Goal: Information Seeking & Learning: Check status

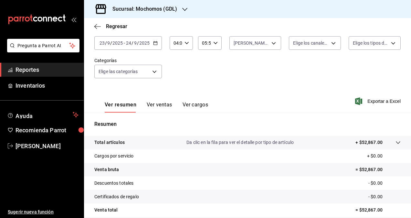
scroll to position [37, 0]
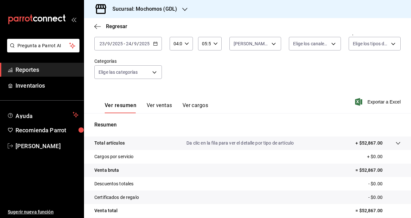
click at [156, 44] on icon "button" at bounding box center [155, 43] width 5 height 5
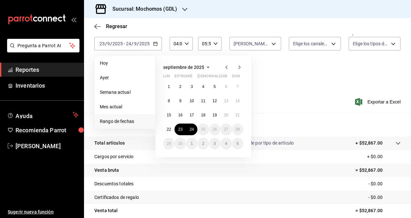
click at [40, 70] on span "Reportes" at bounding box center [47, 69] width 63 height 9
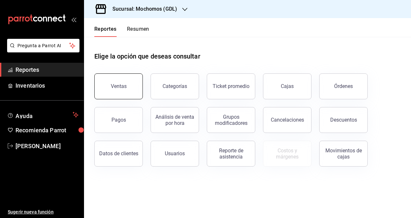
click at [120, 80] on button "Ventas" at bounding box center [118, 86] width 49 height 26
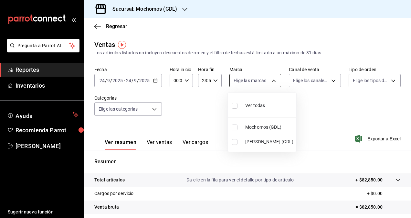
click at [259, 80] on body "Pregunta a Parrot AI Reportes Inventarios Ayuda Recomienda Parrot [PERSON_NAME]…" at bounding box center [205, 109] width 411 height 218
click at [234, 106] on input "checkbox" at bounding box center [235, 106] width 6 height 6
checkbox input "true"
type input "36c25d4a-7cb0-456c-a434-e981d54830bc,9cac9703-0c5a-4d8b-addd-5b6b571d65b9"
checkbox input "true"
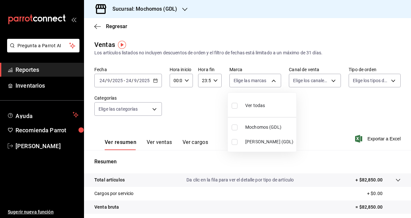
checkbox input "true"
drag, startPoint x: 410, startPoint y: 68, endPoint x: 405, endPoint y: 100, distance: 32.7
click at [405, 100] on div at bounding box center [205, 109] width 411 height 218
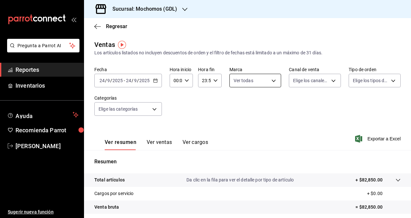
click at [261, 80] on body "Pregunta a Parrot AI Reportes Inventarios Ayuda Recomienda Parrot [PERSON_NAME]…" at bounding box center [205, 109] width 411 height 218
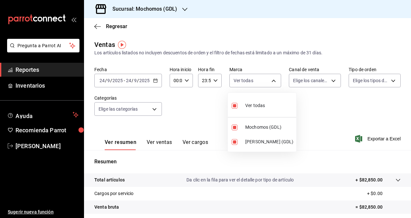
click at [249, 105] on span "Ver todas" at bounding box center [255, 105] width 20 height 7
checkbox input "false"
click at [246, 127] on span "Mochomos (GDL)" at bounding box center [269, 127] width 49 height 7
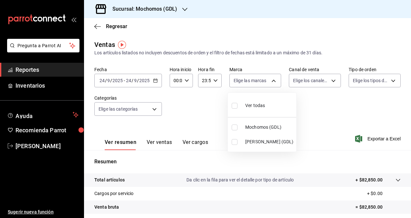
type input "36c25d4a-7cb0-456c-a434-e981d54830bc"
checkbox input "true"
click at [250, 127] on span "Mochomos (GDL)" at bounding box center [269, 127] width 49 height 7
checkbox input "false"
click at [236, 142] on input "checkbox" at bounding box center [235, 142] width 6 height 6
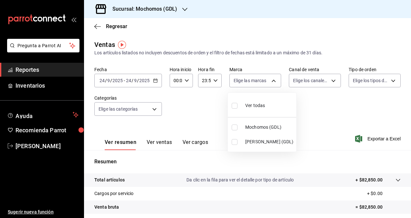
checkbox input "true"
click at [245, 128] on li "Mochomos (GDL)" at bounding box center [262, 127] width 69 height 15
type input "9cac9703-0c5a-4d8b-addd-5b6b571d65b9,36c25d4a-7cb0-456c-a434-e981d54830bc"
checkbox input "true"
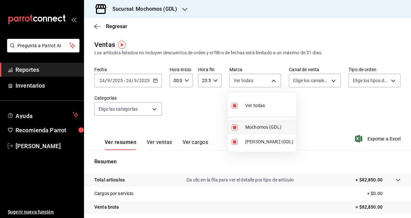
click at [245, 128] on li "Mochomos (GDL)" at bounding box center [262, 127] width 69 height 15
type input "9cac9703-0c5a-4d8b-addd-5b6b571d65b9"
checkbox input "false"
click at [245, 128] on li "Mochomos (GDL)" at bounding box center [262, 127] width 69 height 15
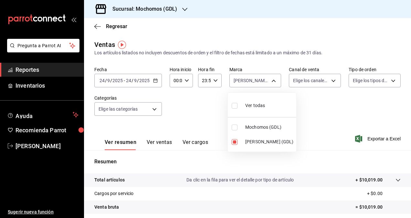
type input "9cac9703-0c5a-4d8b-addd-5b6b571d65b9,36c25d4a-7cb0-456c-a434-e981d54830bc"
checkbox input "true"
click at [236, 139] on input "checkbox" at bounding box center [235, 142] width 6 height 6
checkbox input "false"
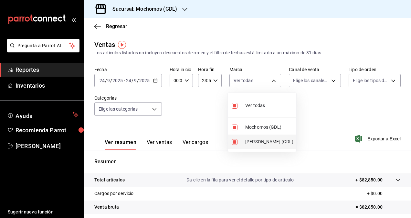
type input "36c25d4a-7cb0-456c-a434-e981d54830bc"
checkbox input "false"
drag, startPoint x: 410, startPoint y: 82, endPoint x: 410, endPoint y: 110, distance: 28.1
click at [410, 110] on div at bounding box center [205, 109] width 411 height 218
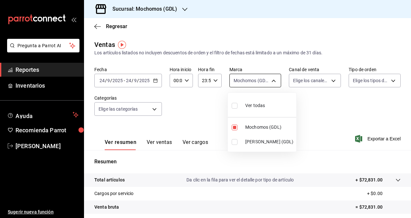
click at [237, 80] on body "Pregunta a Parrot AI Reportes Inventarios Ayuda Recomienda Parrot [PERSON_NAME]…" at bounding box center [205, 109] width 411 height 218
click at [174, 9] on div at bounding box center [205, 109] width 411 height 218
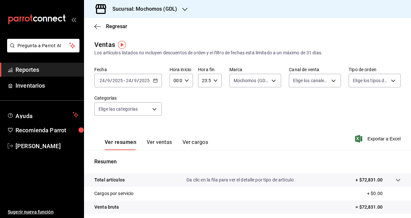
click at [184, 8] on icon "button" at bounding box center [184, 9] width 5 height 5
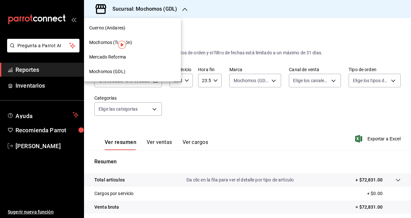
click at [106, 31] on span "Cuerno (Andares)" at bounding box center [107, 28] width 36 height 7
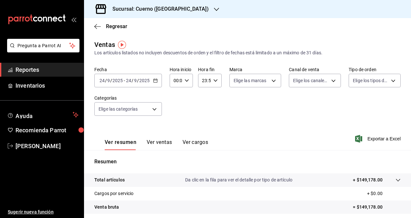
click at [39, 66] on font "Reportes" at bounding box center [28, 69] width 24 height 7
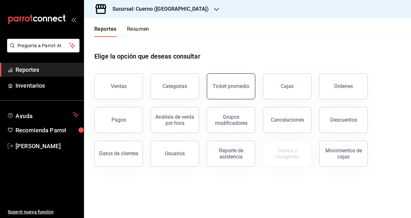
click at [237, 86] on div "Ticket promedio" at bounding box center [231, 86] width 37 height 6
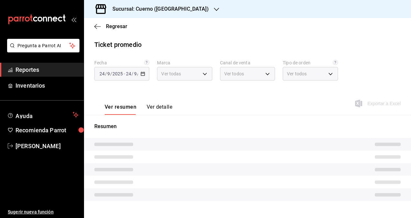
type input "c9e961b9-bc29-480f-a65c-324ff110f526"
type input "PARROT,UBER_EATS,RAPPI,DIDI_FOOD,ONLINE"
type input "dfbf6a66-9e2c-4531-8c07-cb6fdb35851c,965fb10a-4951-4111-90b6-db3caf29f93a,2f3c6…"
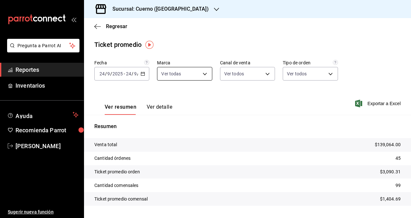
click at [205, 74] on body "Pregunta a Parrot AI Reportes Inventarios Ayuda Recomienda Parrot [PERSON_NAME]…" at bounding box center [205, 109] width 411 height 218
click at [211, 45] on div at bounding box center [205, 109] width 411 height 218
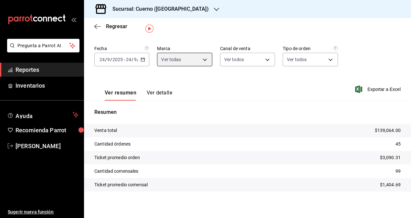
scroll to position [16, 0]
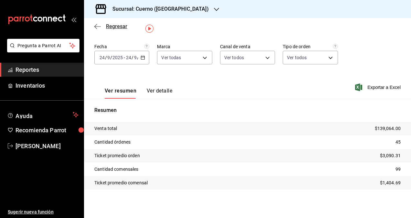
click at [119, 27] on span "Regresar" at bounding box center [116, 26] width 21 height 6
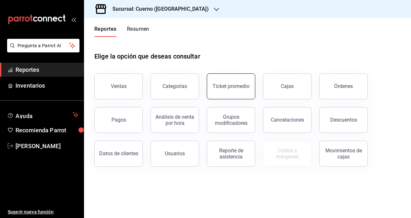
click at [230, 89] on button "Ticket promedio" at bounding box center [231, 86] width 49 height 26
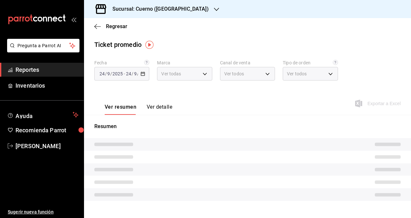
type input "c9e961b9-bc29-480f-a65c-324ff110f526"
type input "PARROT,UBER_EATS,RAPPI,DIDI_FOOD,ONLINE"
type input "dfbf6a66-9e2c-4531-8c07-cb6fdb35851c,965fb10a-4951-4111-90b6-db3caf29f93a,2f3c6…"
